Goal: Task Accomplishment & Management: Manage account settings

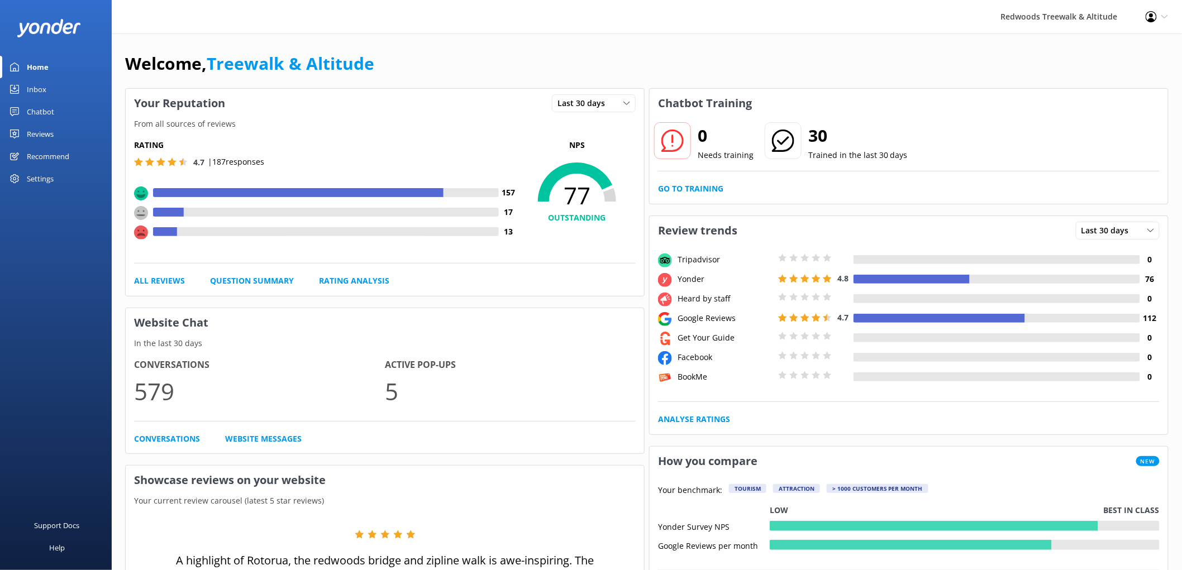
click at [84, 131] on link "Reviews" at bounding box center [56, 134] width 112 height 22
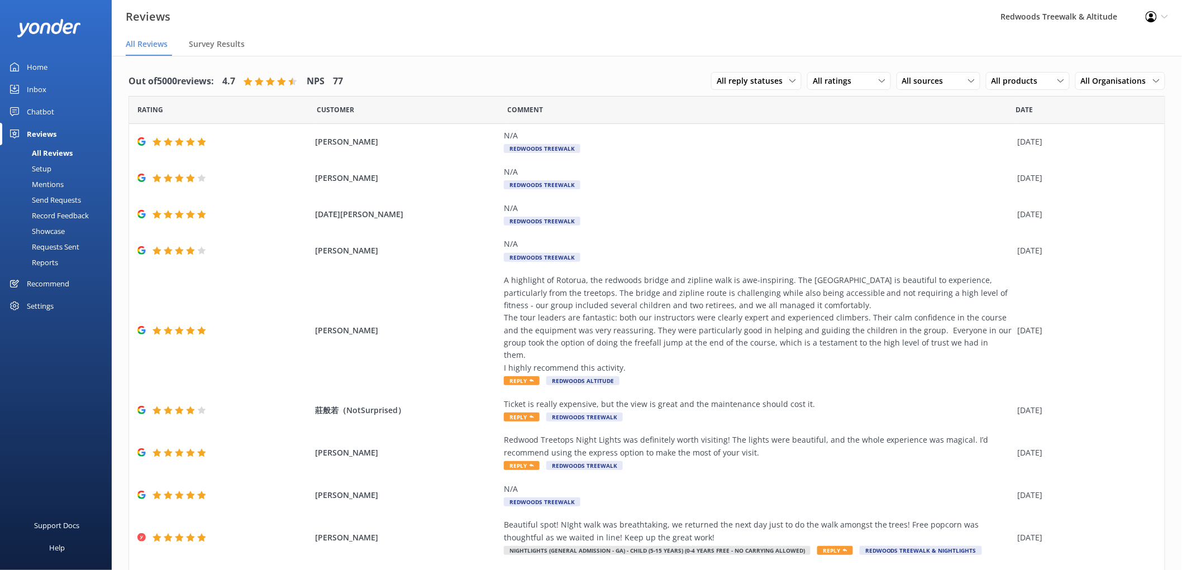
click at [43, 85] on div "Inbox" at bounding box center [37, 89] width 20 height 22
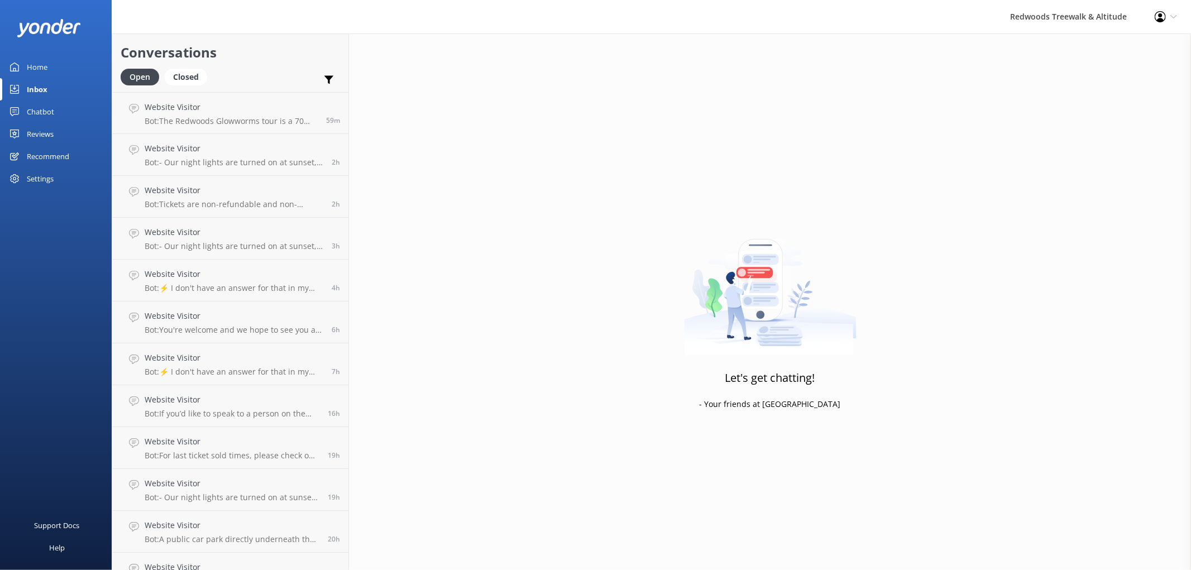
click at [52, 67] on link "Home" at bounding box center [56, 67] width 112 height 22
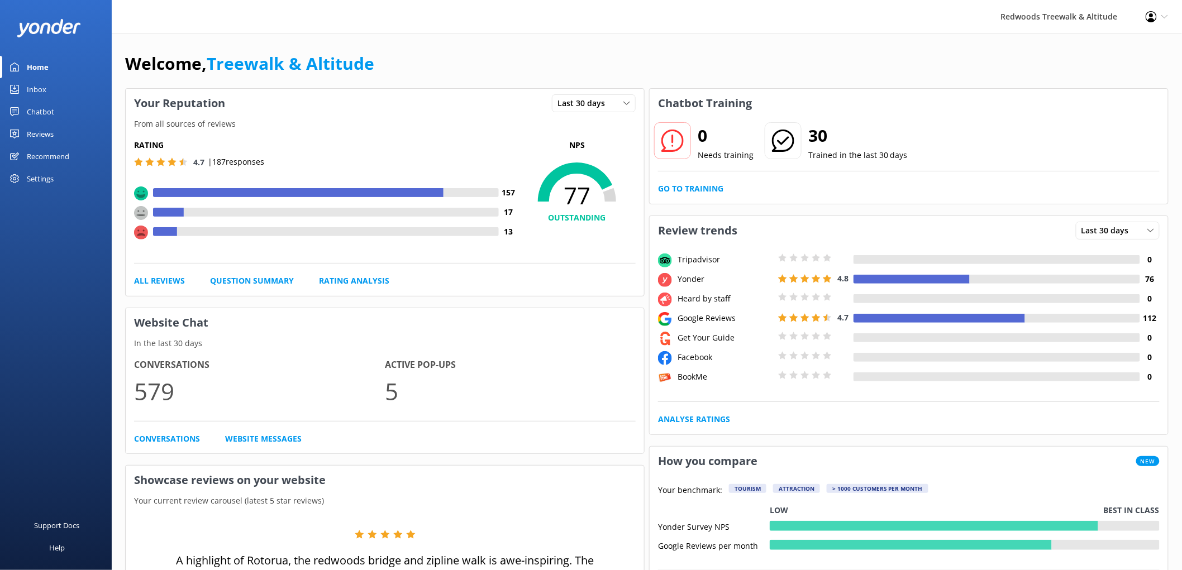
click at [41, 130] on div "Reviews" at bounding box center [40, 134] width 27 height 22
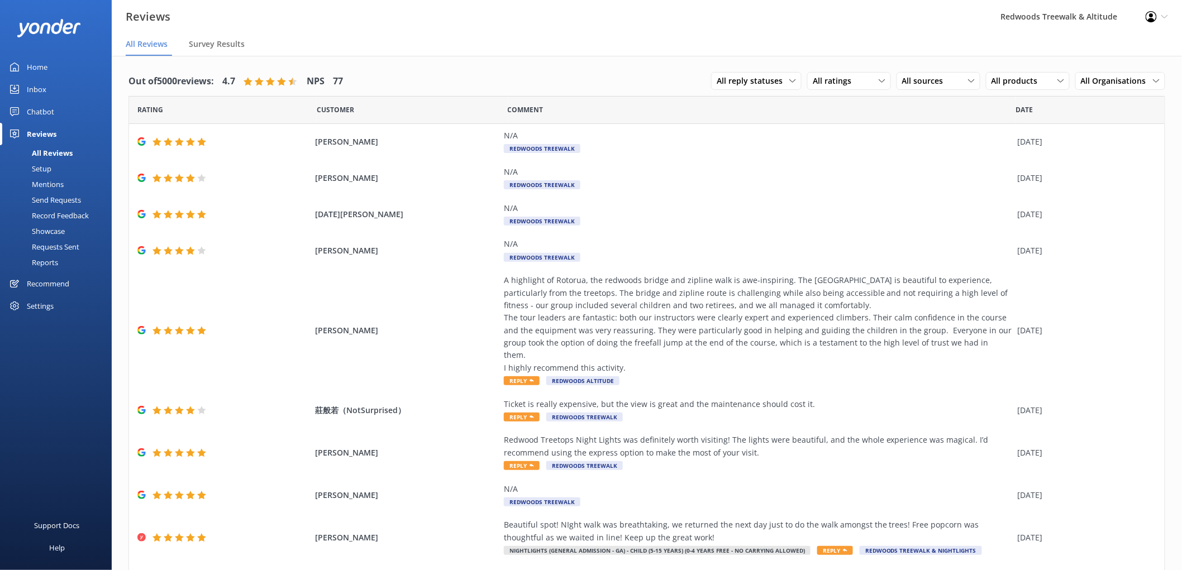
click at [46, 88] on link "Inbox" at bounding box center [56, 89] width 112 height 22
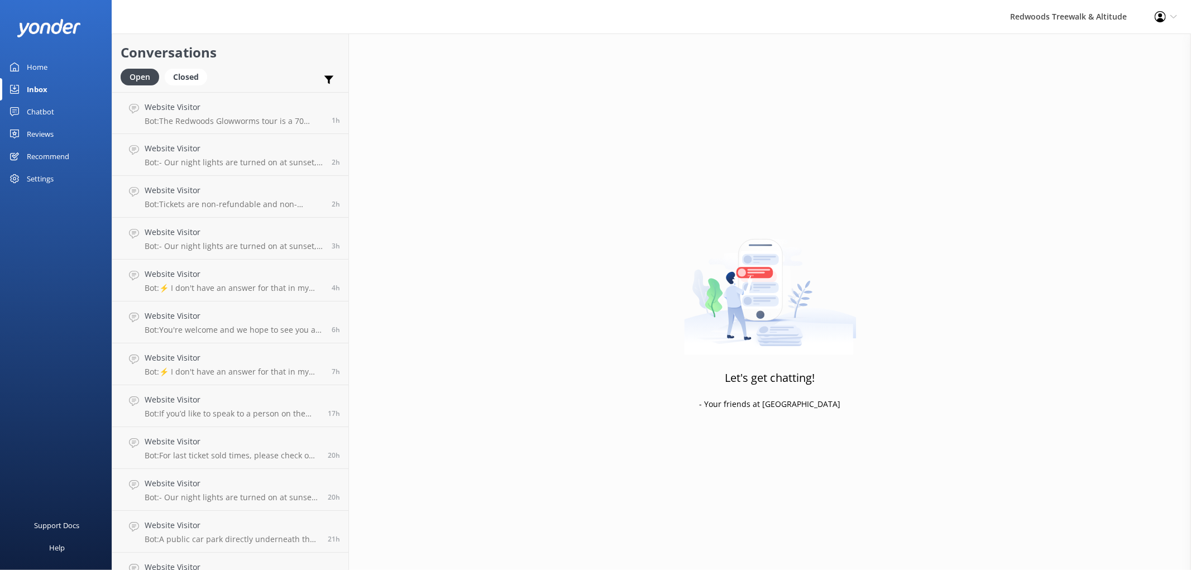
click at [54, 74] on link "Home" at bounding box center [56, 67] width 112 height 22
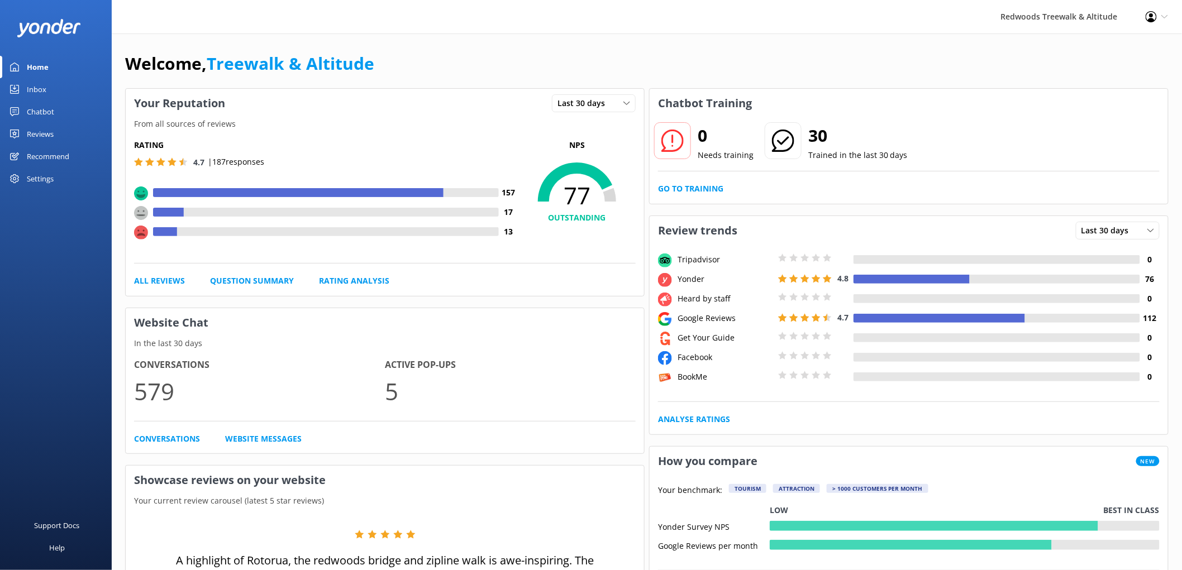
click at [49, 133] on div "Reviews" at bounding box center [40, 134] width 27 height 22
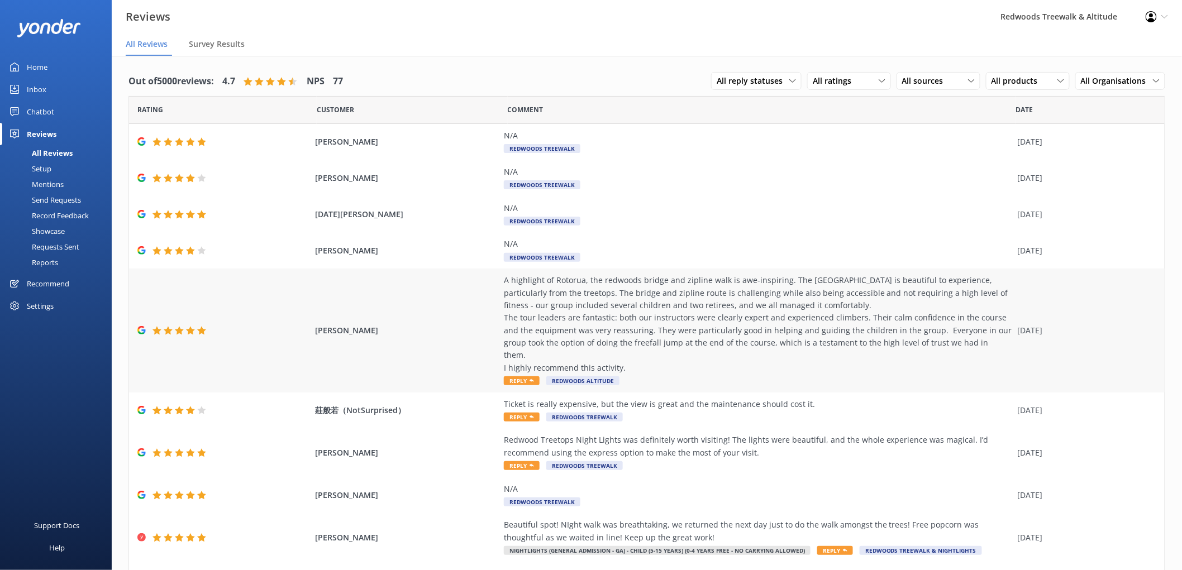
scroll to position [64, 0]
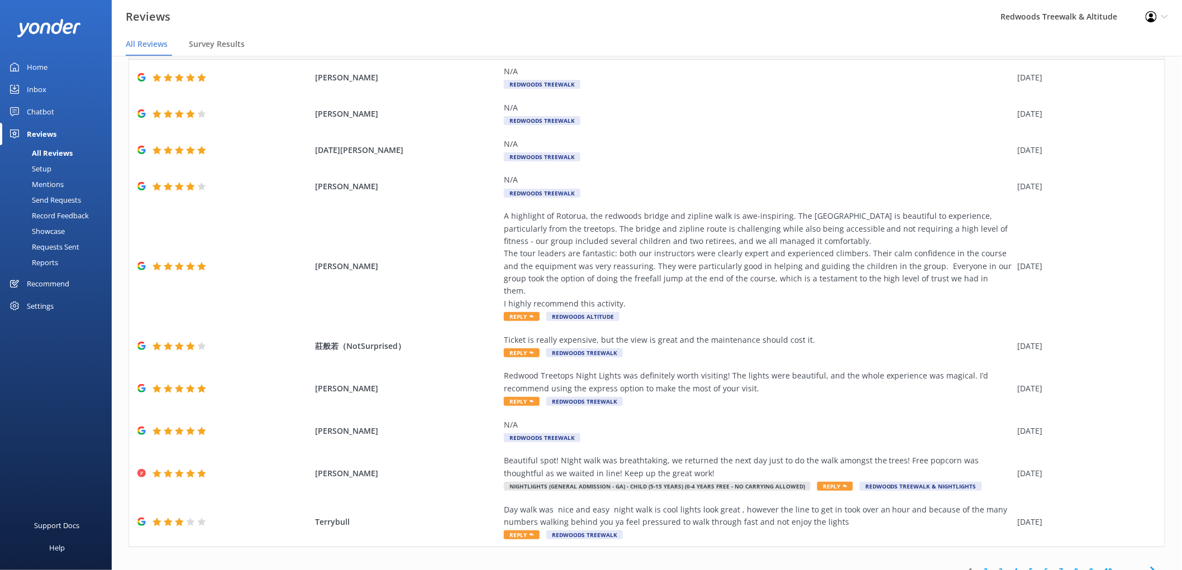
click at [978, 566] on link "2" at bounding box center [985, 571] width 15 height 11
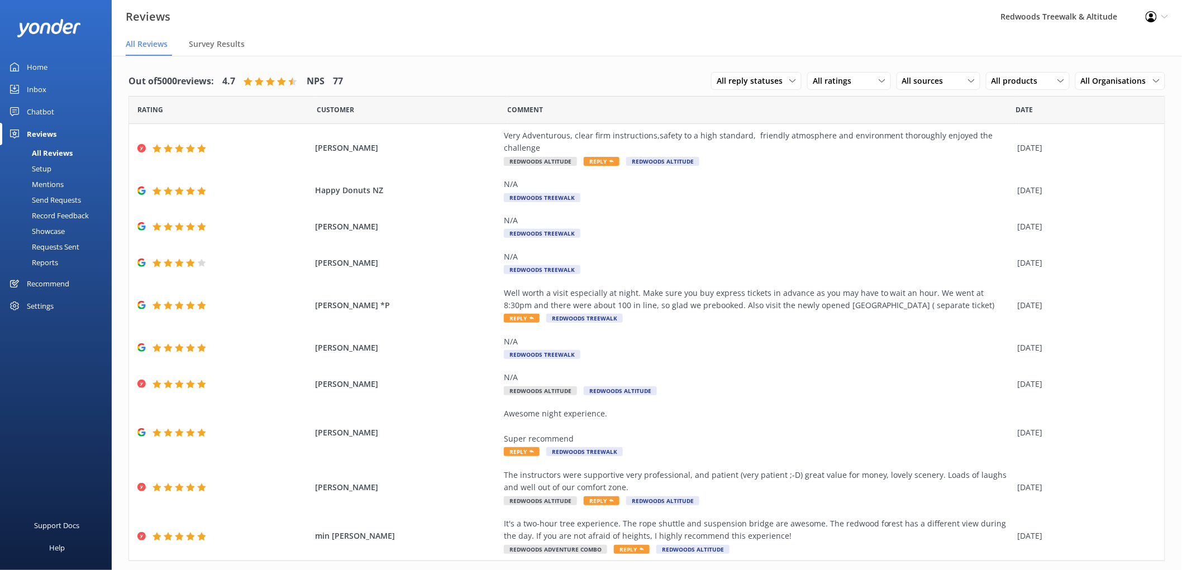
scroll to position [27, 0]
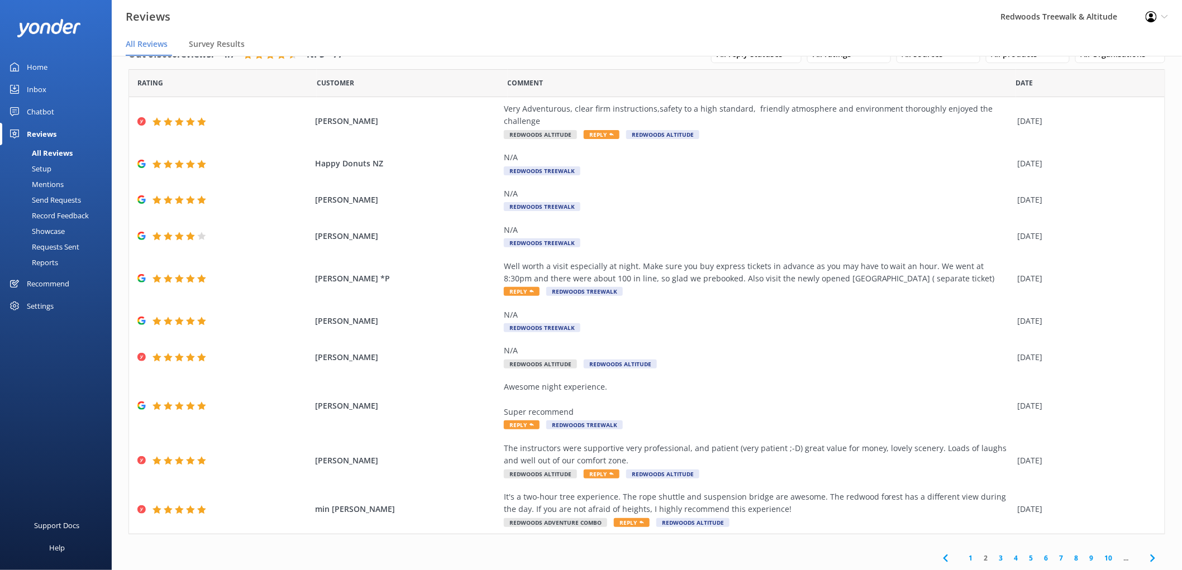
click at [963, 557] on link "1" at bounding box center [970, 558] width 15 height 11
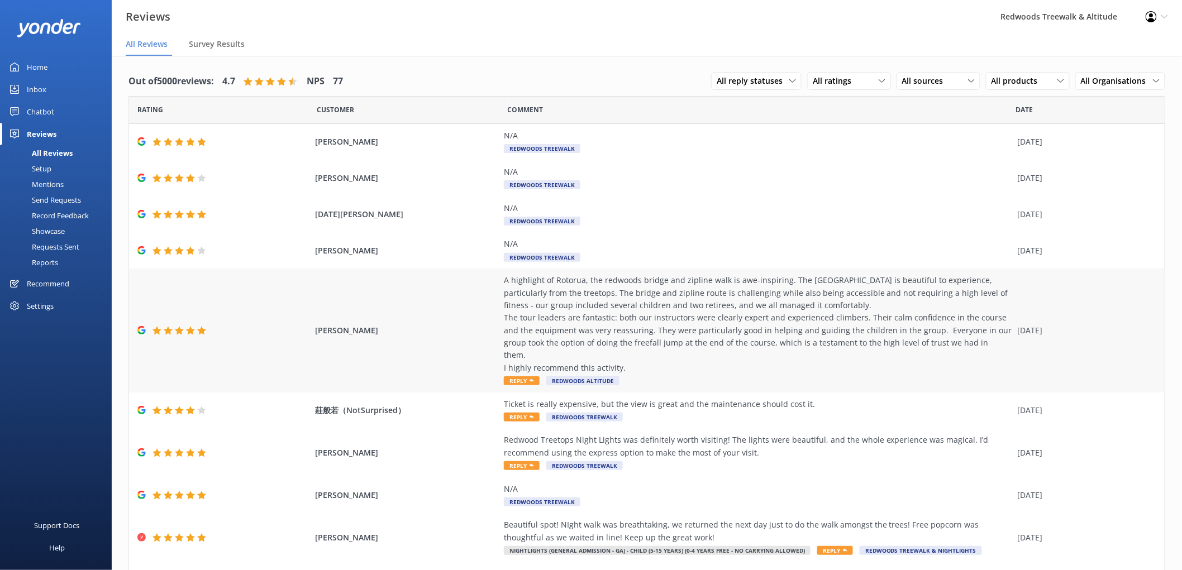
scroll to position [64, 0]
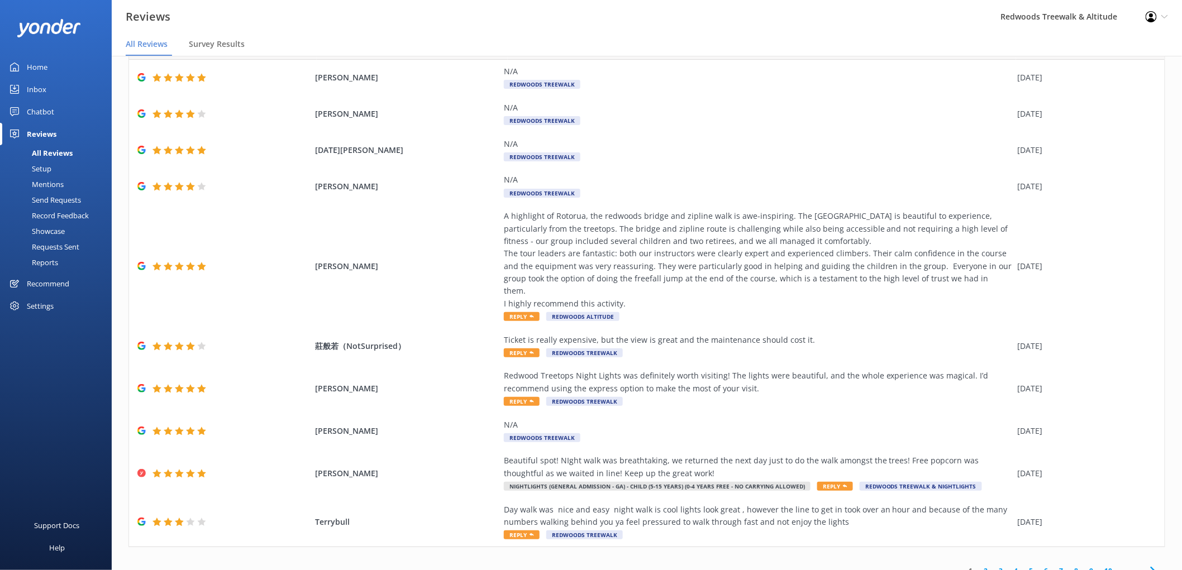
click at [65, 61] on link "Home" at bounding box center [56, 67] width 112 height 22
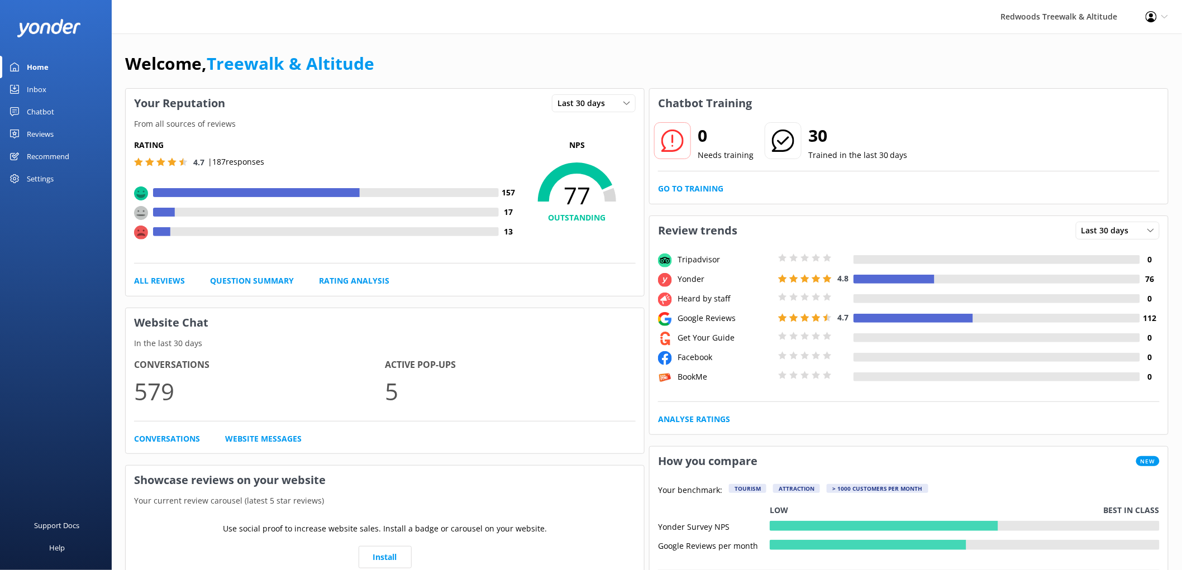
click at [43, 90] on div "Inbox" at bounding box center [37, 89] width 20 height 22
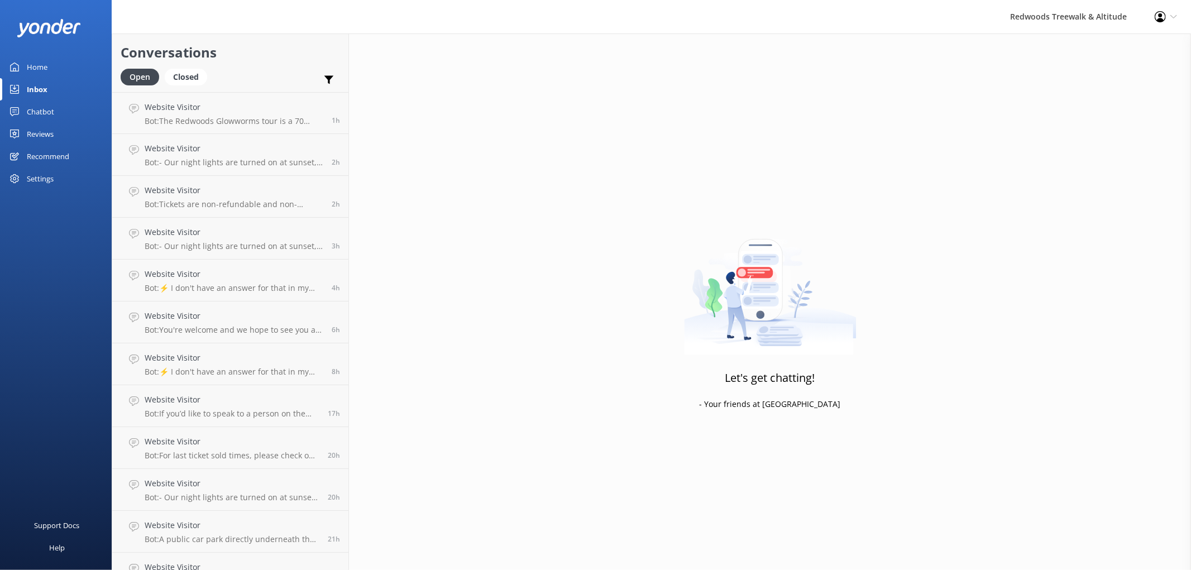
click at [46, 135] on div "Reviews" at bounding box center [40, 134] width 27 height 22
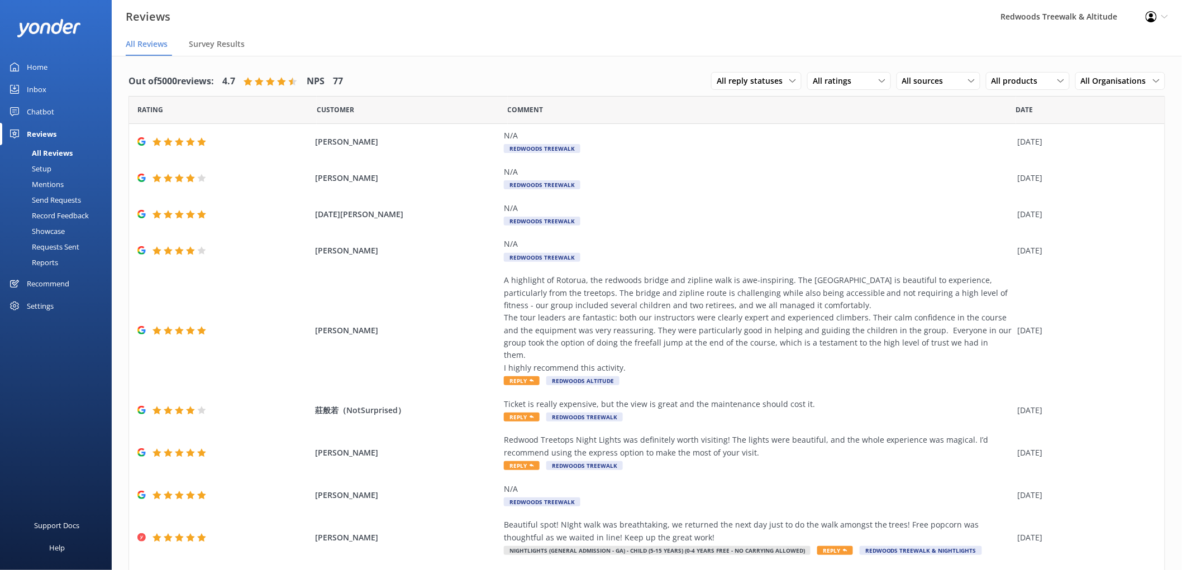
click at [58, 86] on link "Inbox" at bounding box center [56, 89] width 112 height 22
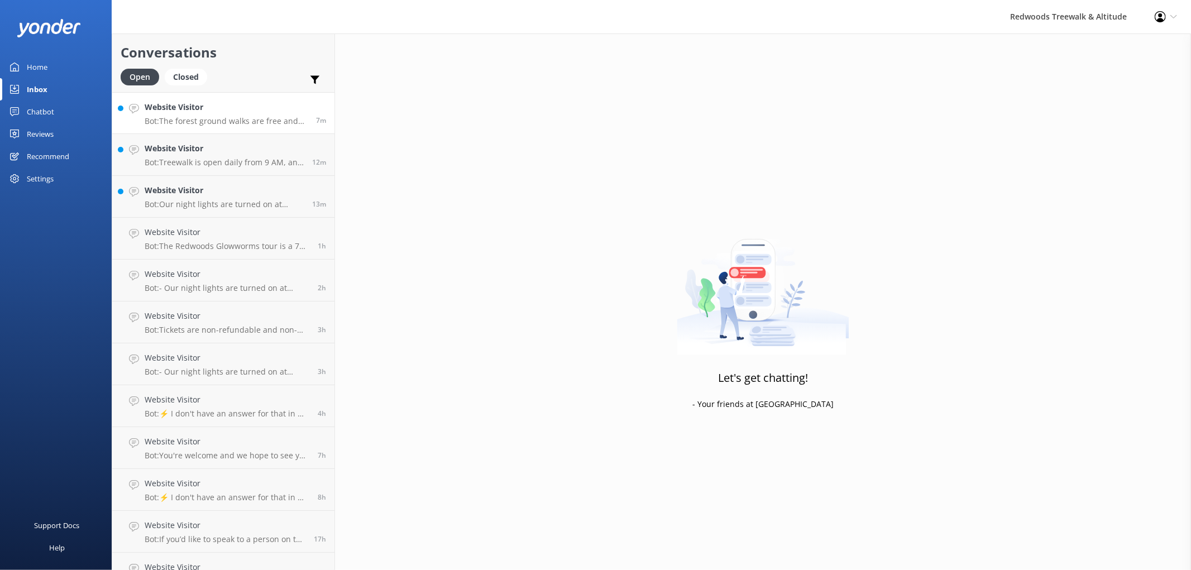
click at [182, 103] on h4 "Website Visitor" at bounding box center [226, 107] width 163 height 12
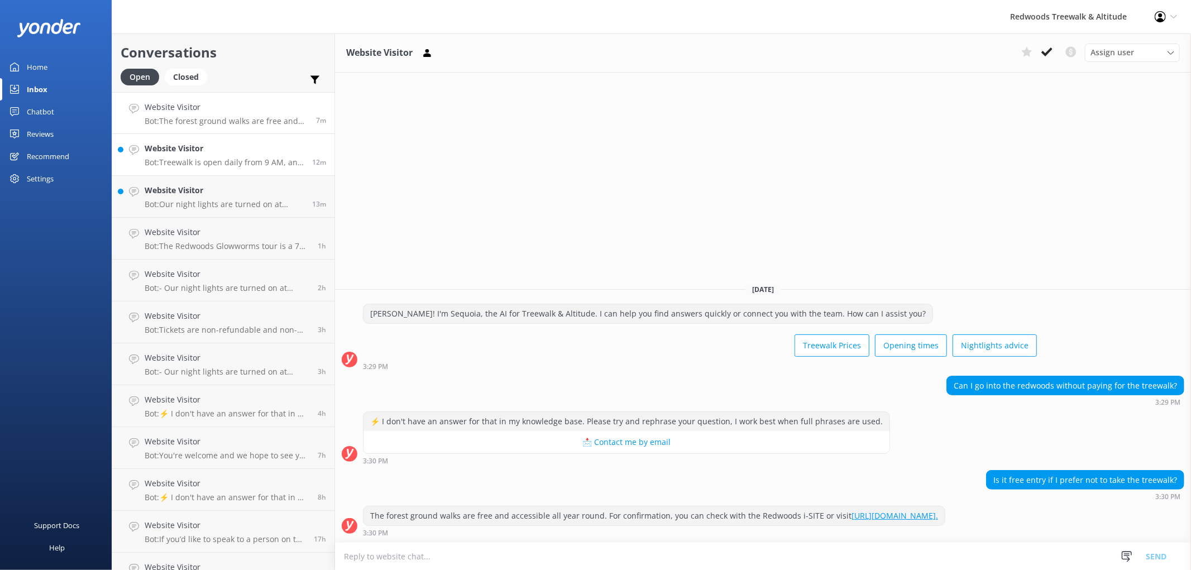
click at [218, 155] on div "Website Visitor Bot: Treewalk is open daily from 9 AM, and Glowworms at 10 AM. …" at bounding box center [224, 154] width 159 height 25
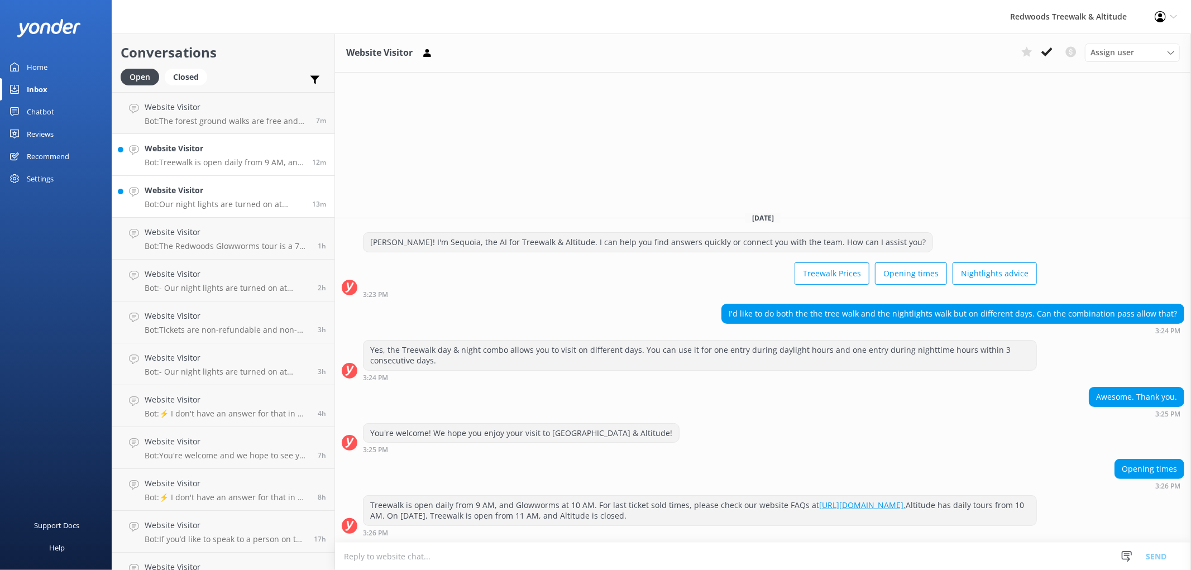
click at [230, 200] on p "Bot: Our night lights are turned on at sunset, and the night walk starts 20 min…" at bounding box center [224, 204] width 159 height 10
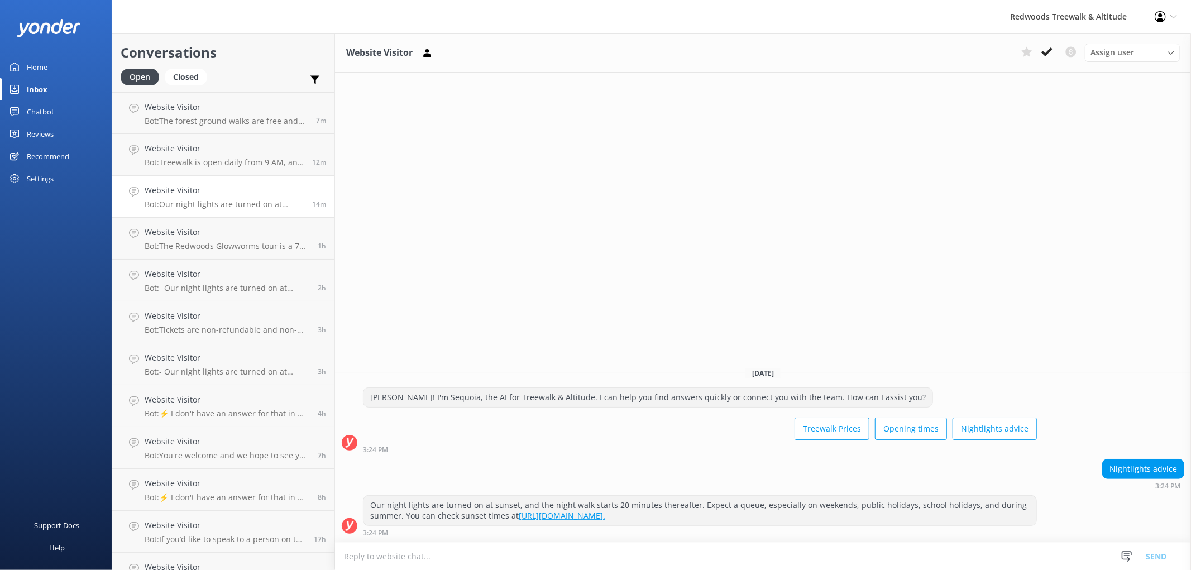
click at [42, 64] on div "Home" at bounding box center [37, 67] width 21 height 22
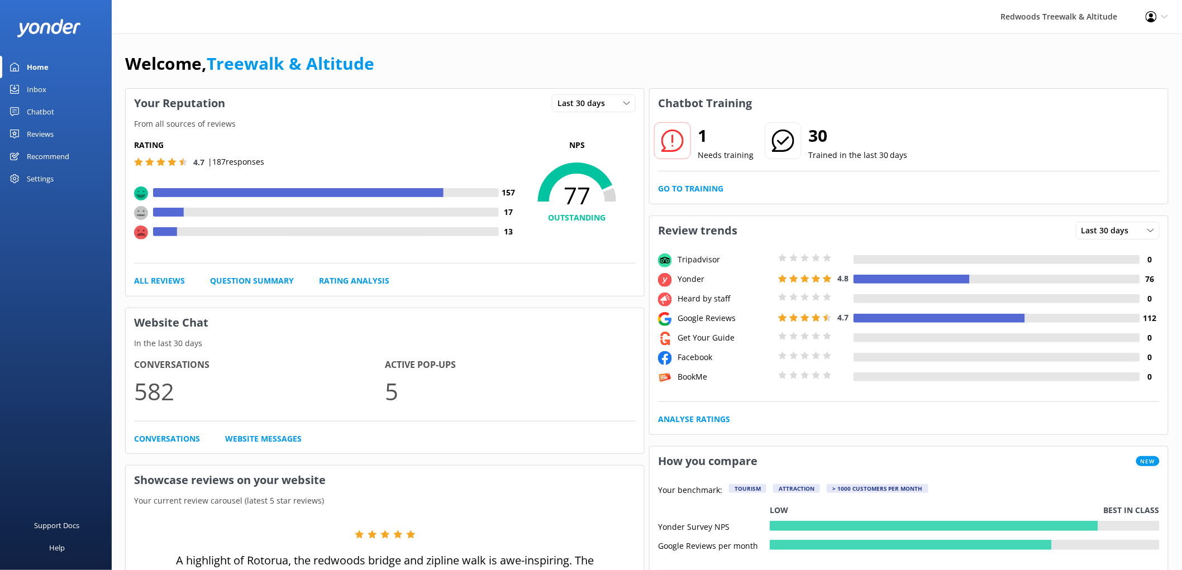
click at [73, 132] on link "Reviews" at bounding box center [56, 134] width 112 height 22
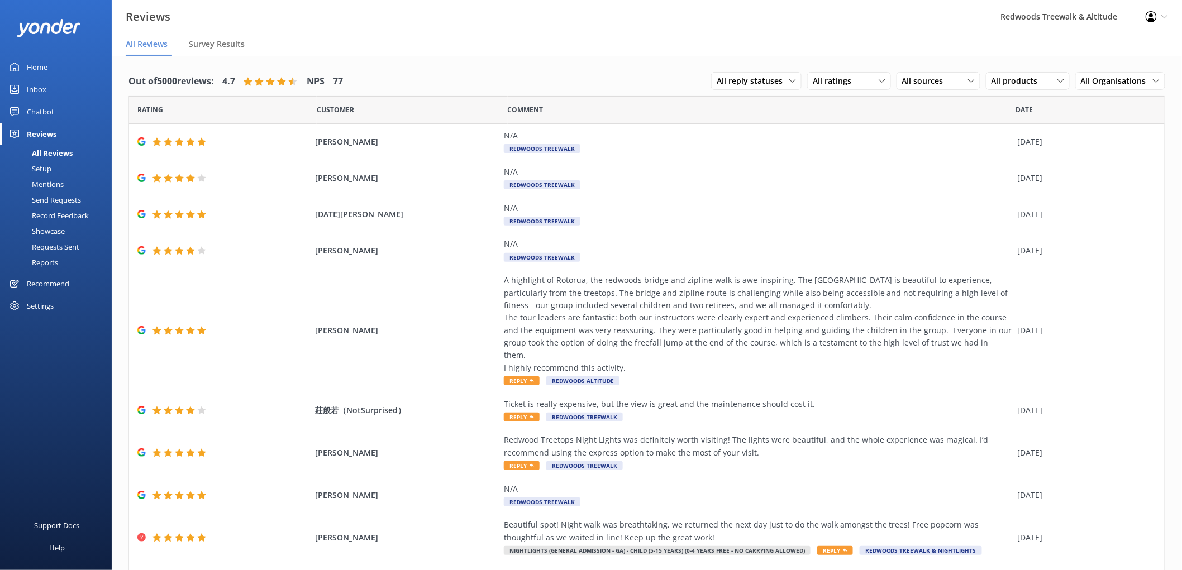
click at [43, 87] on div "Inbox" at bounding box center [37, 89] width 20 height 22
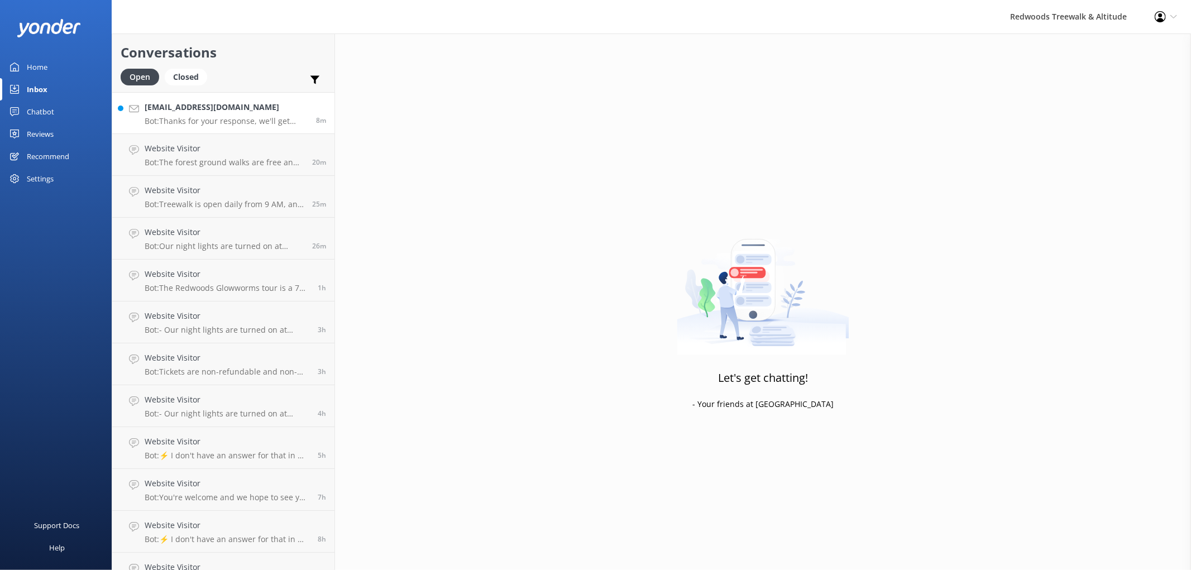
click at [185, 113] on h4 "[EMAIL_ADDRESS][DOMAIN_NAME]" at bounding box center [226, 107] width 163 height 12
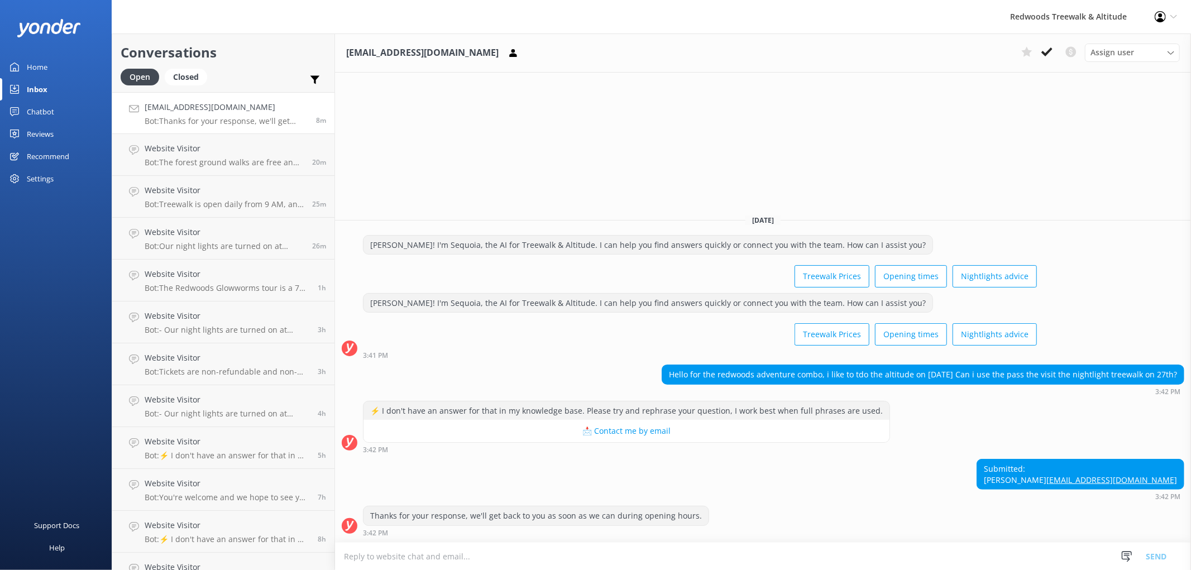
click at [609, 401] on div "⚡ I don't have an answer for that in my knowledge base. Please try and rephrase…" at bounding box center [626, 422] width 527 height 42
click at [63, 73] on link "Home" at bounding box center [56, 67] width 112 height 22
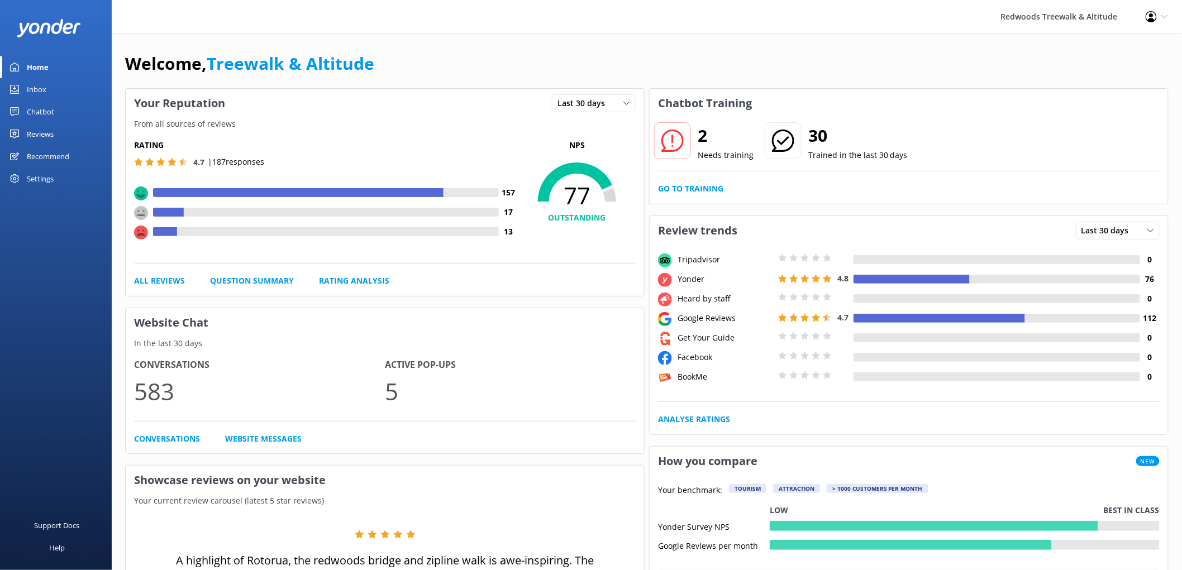
click at [80, 137] on link "Reviews" at bounding box center [56, 134] width 112 height 22
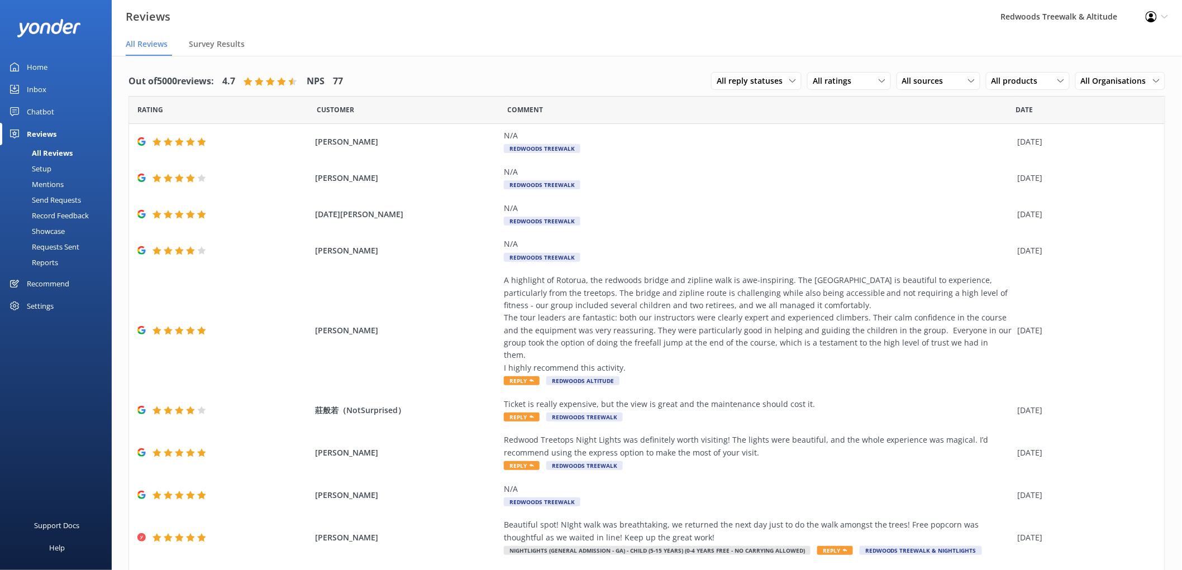
click at [74, 87] on link "Inbox" at bounding box center [56, 89] width 112 height 22
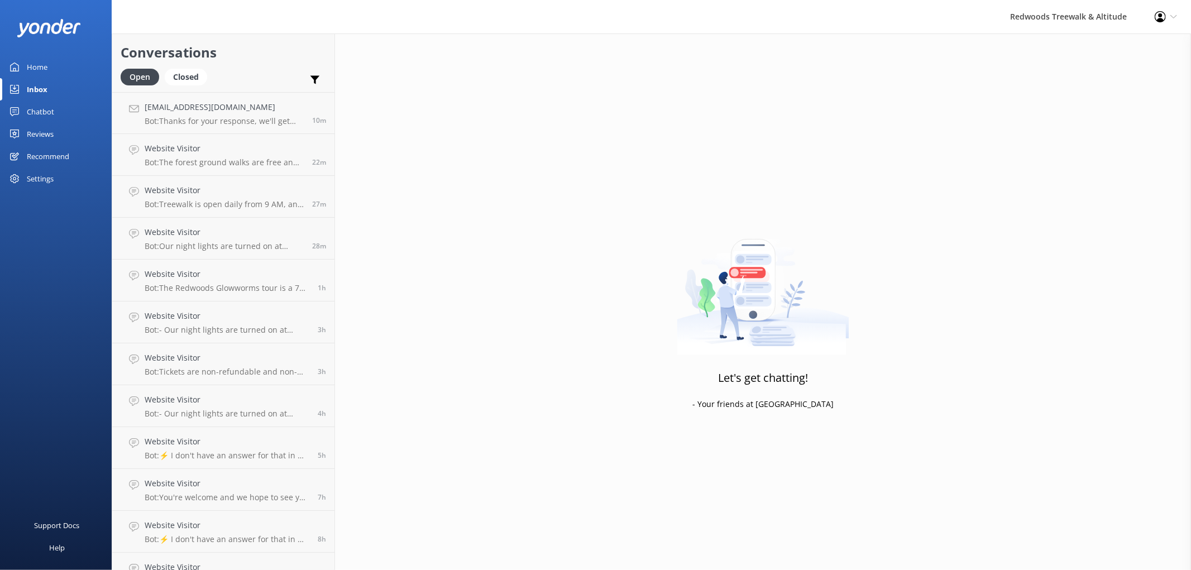
click at [64, 64] on link "Home" at bounding box center [56, 67] width 112 height 22
